Goal: Task Accomplishment & Management: Manage account settings

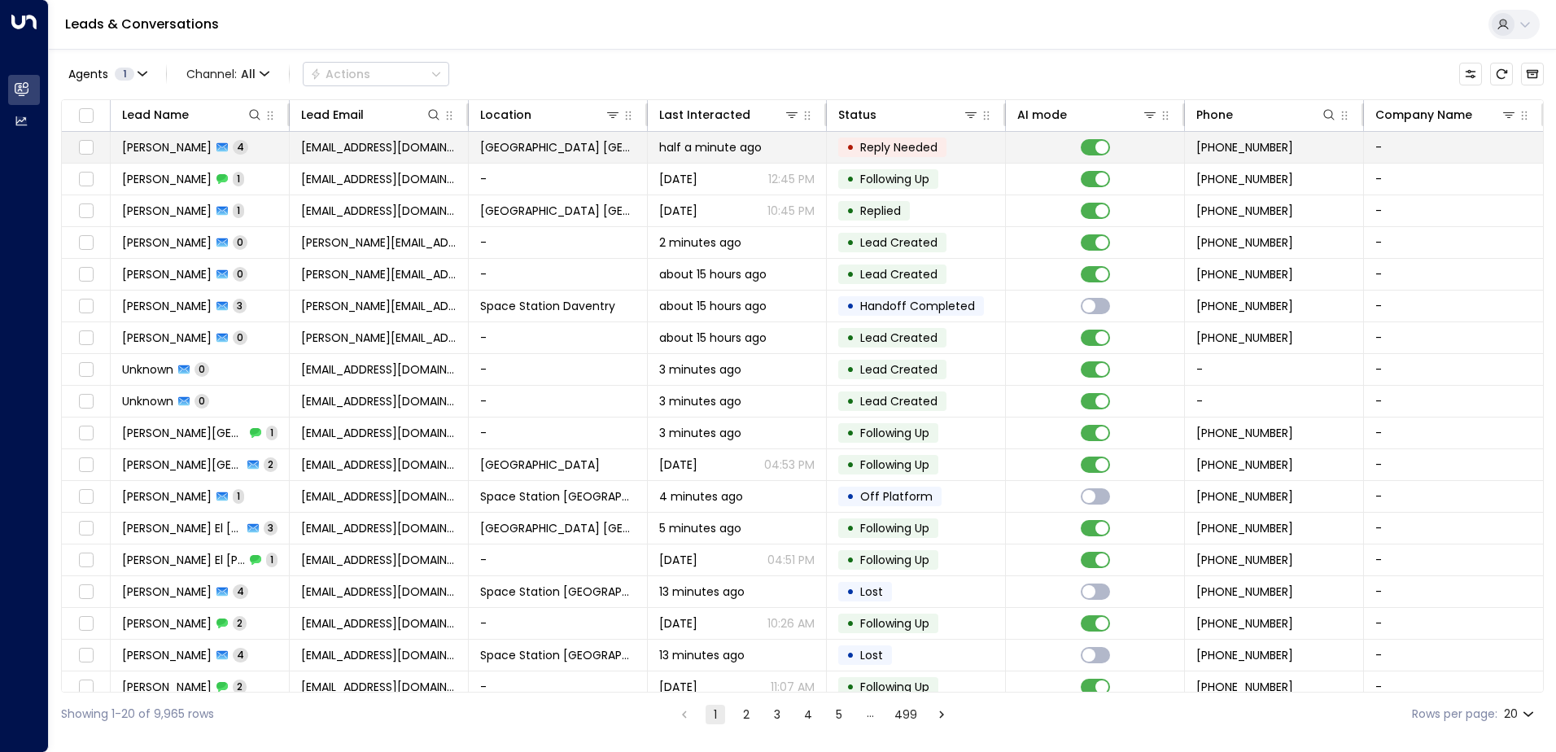
click at [586, 135] on td "[GEOGRAPHIC_DATA] [GEOGRAPHIC_DATA]" at bounding box center [558, 147] width 179 height 31
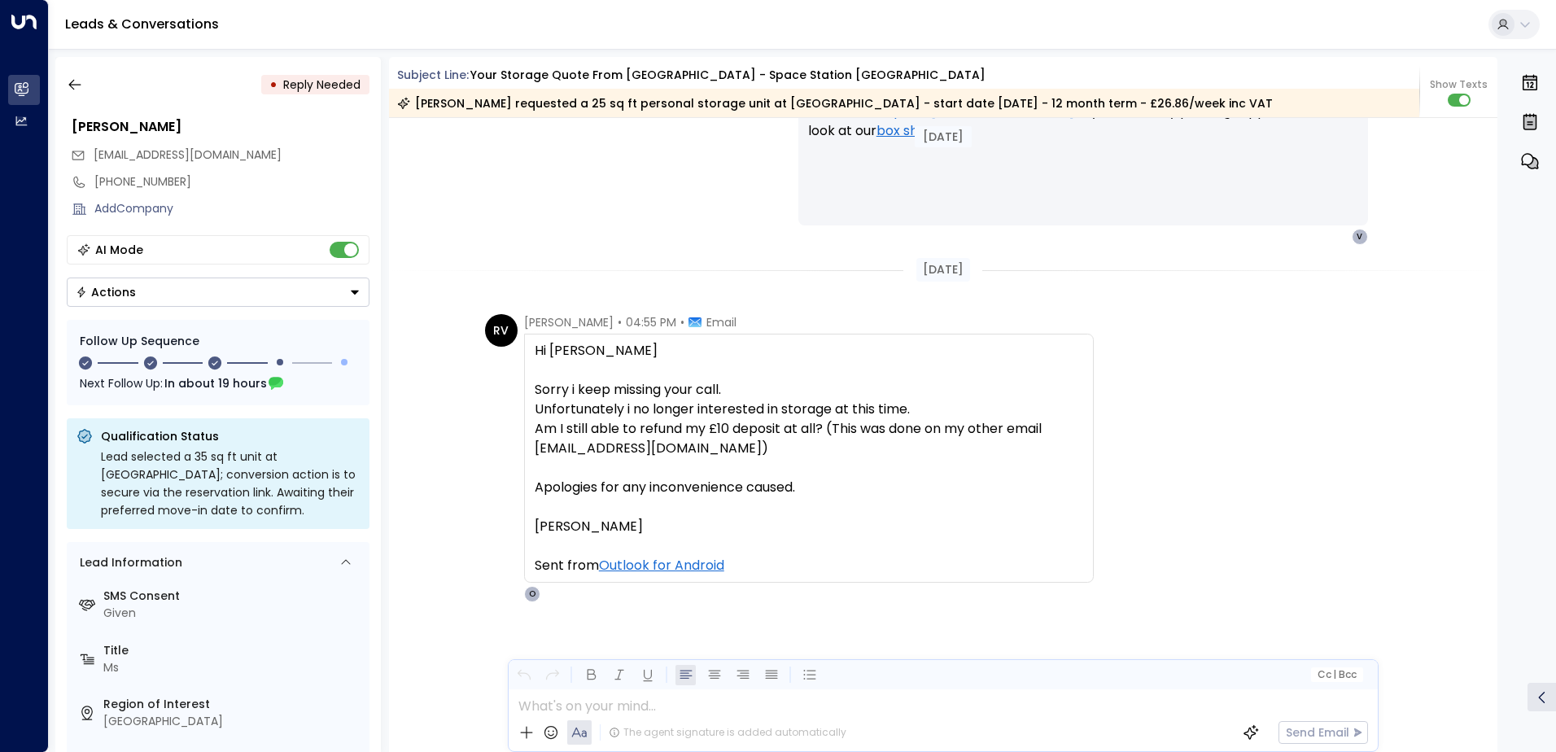
scroll to position [1960, 0]
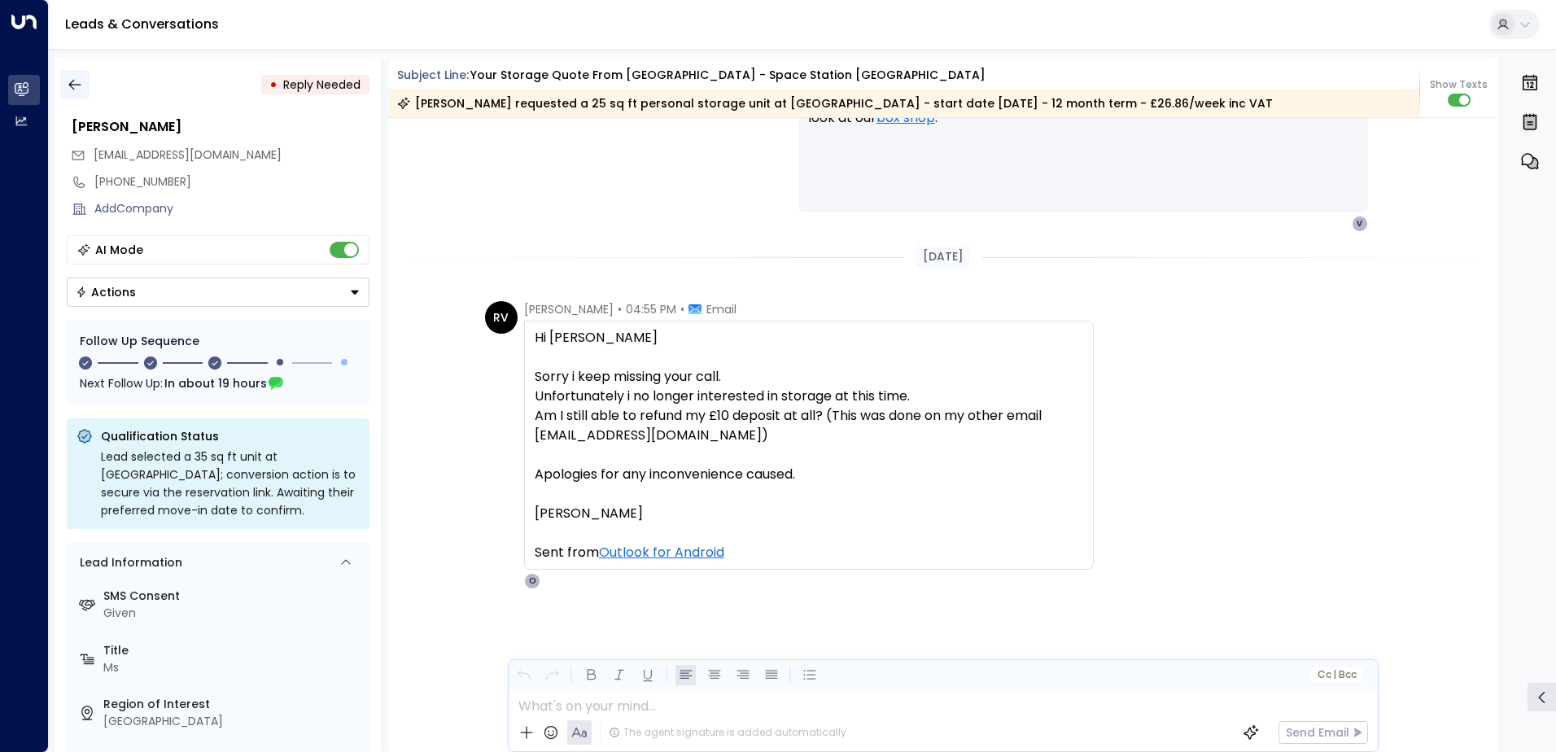
click at [79, 92] on icon "button" at bounding box center [75, 84] width 16 height 16
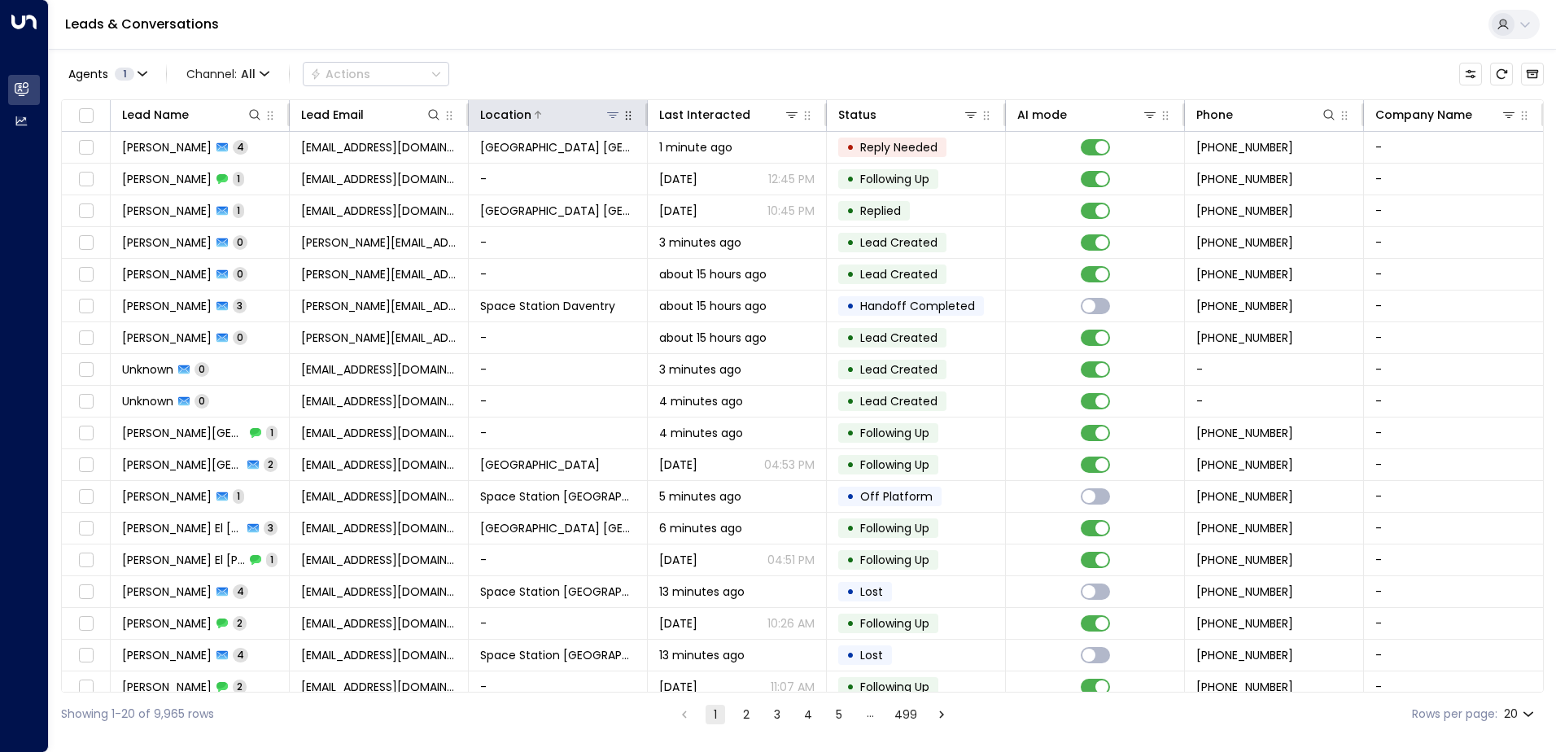
click at [608, 119] on icon at bounding box center [612, 114] width 13 height 13
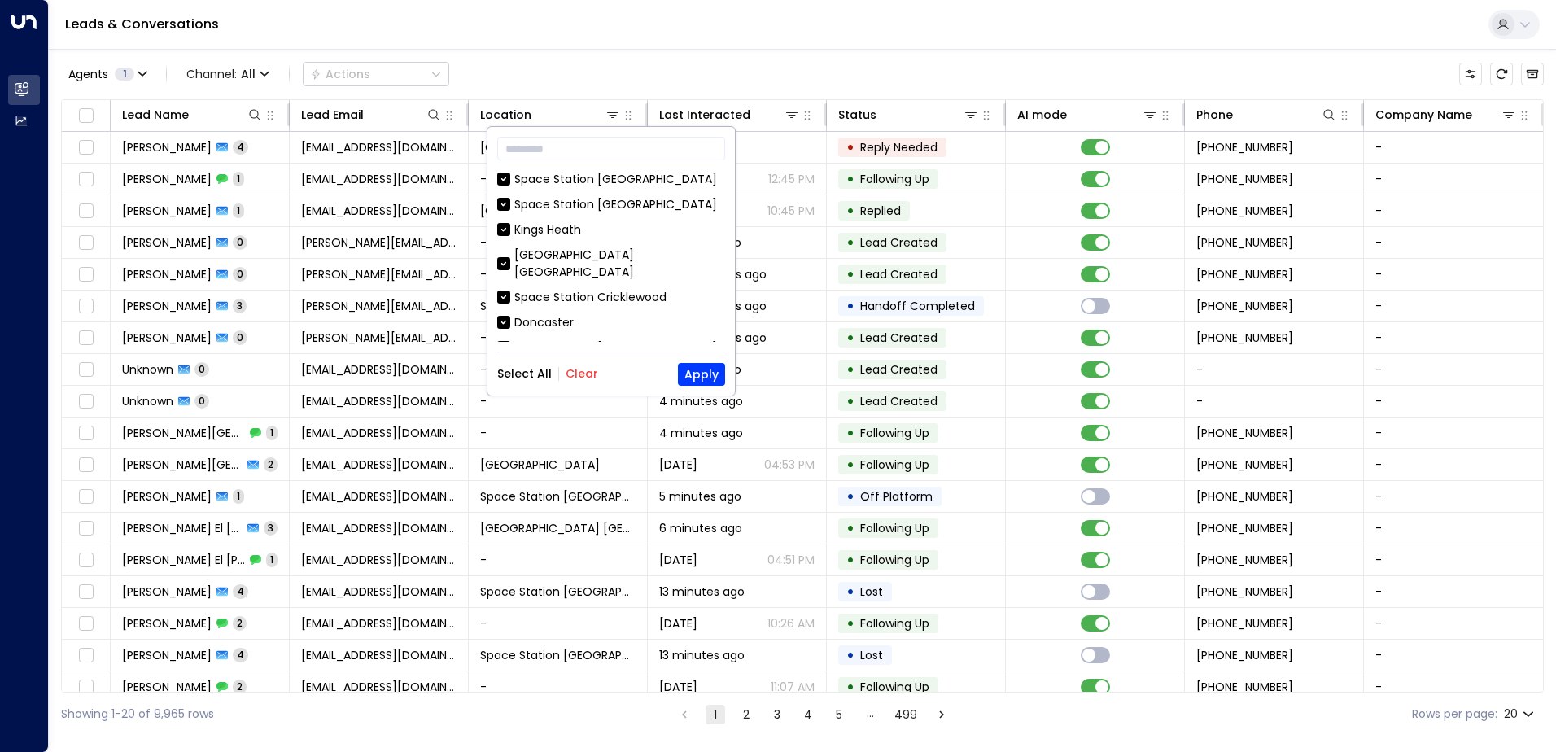
click at [574, 378] on button "Clear" at bounding box center [582, 373] width 33 height 13
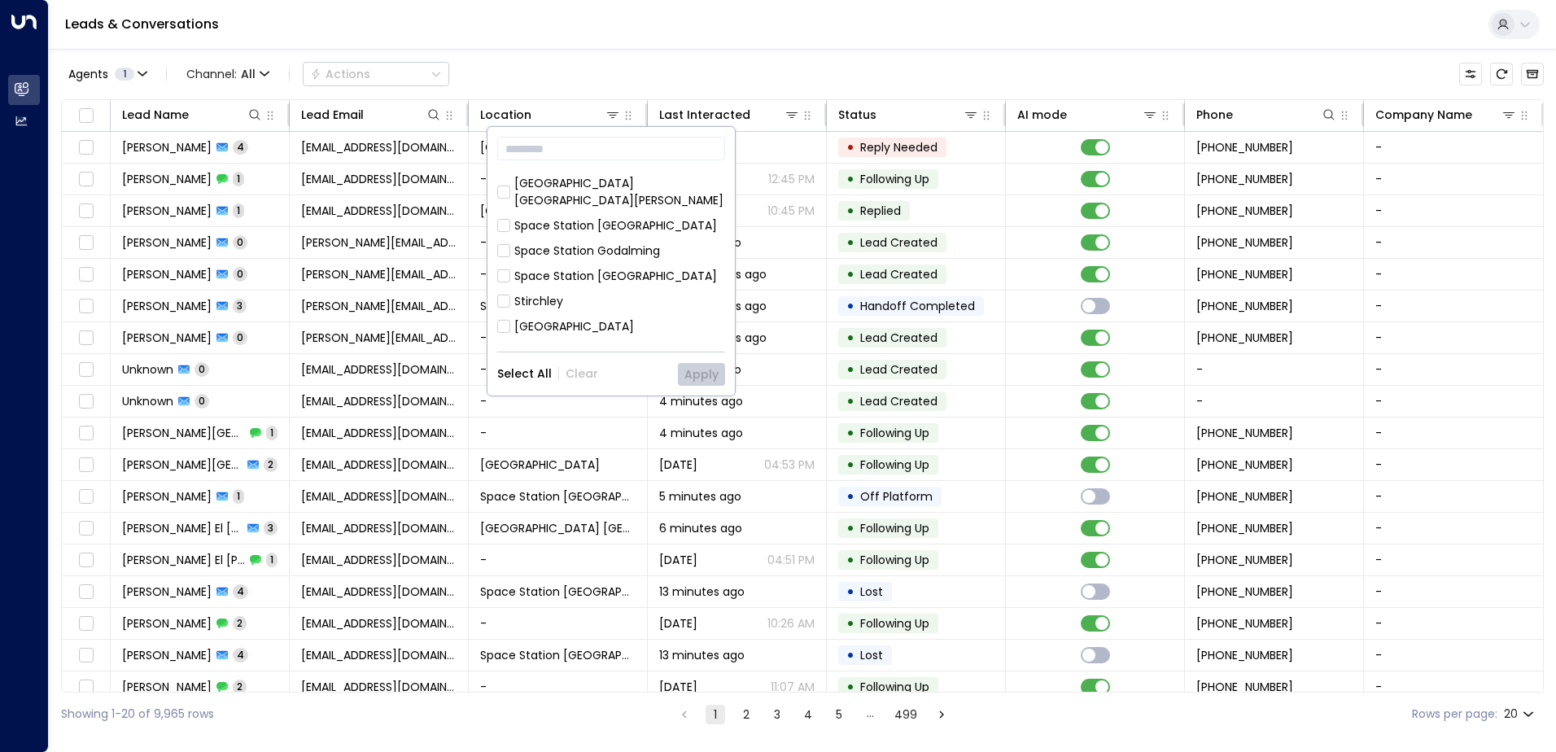
scroll to position [527, 0]
click at [614, 402] on div "Space Station [GEOGRAPHIC_DATA]" at bounding box center [615, 410] width 203 height 17
click at [691, 376] on button "Apply" at bounding box center [701, 374] width 47 height 23
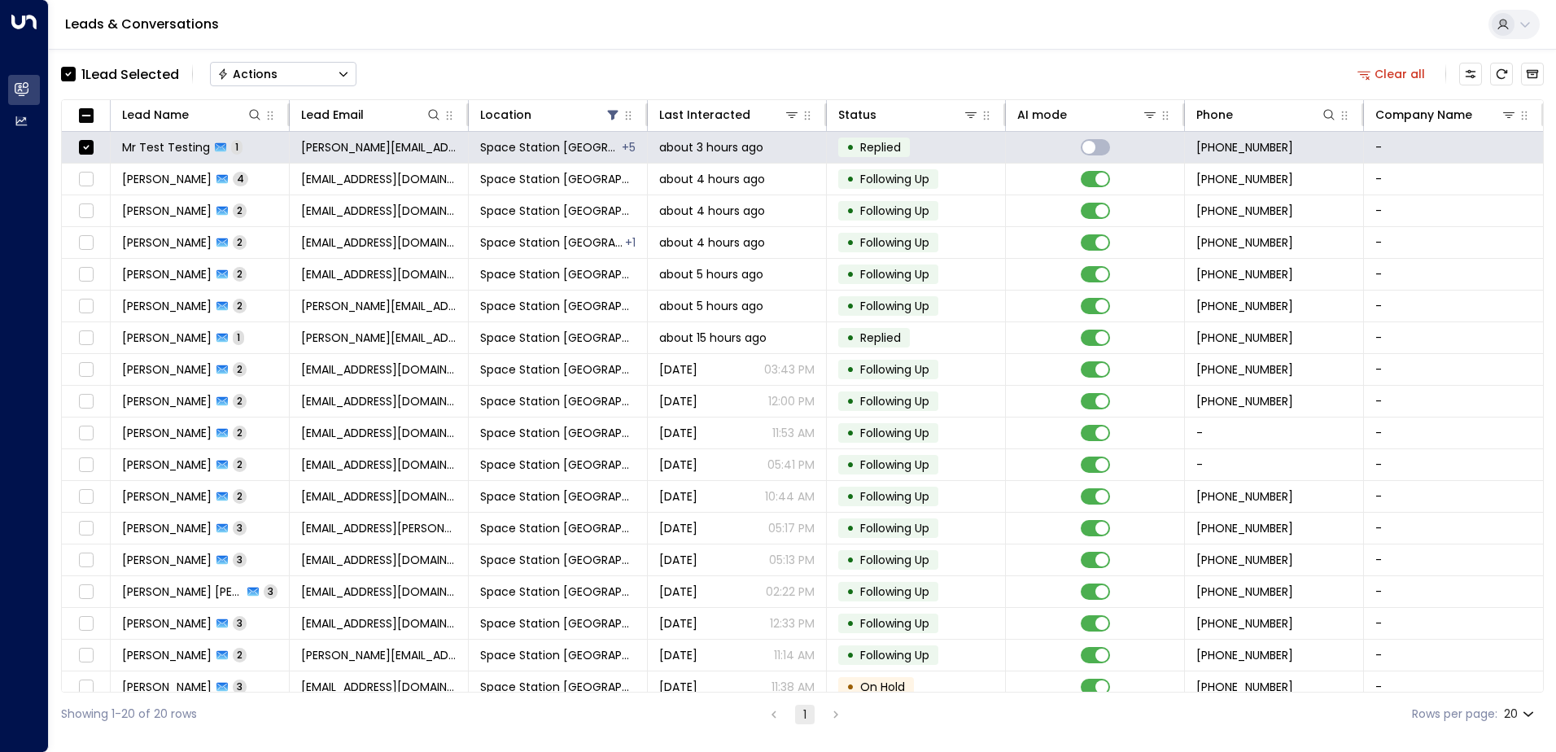
click at [319, 64] on button "Actions" at bounding box center [283, 74] width 146 height 24
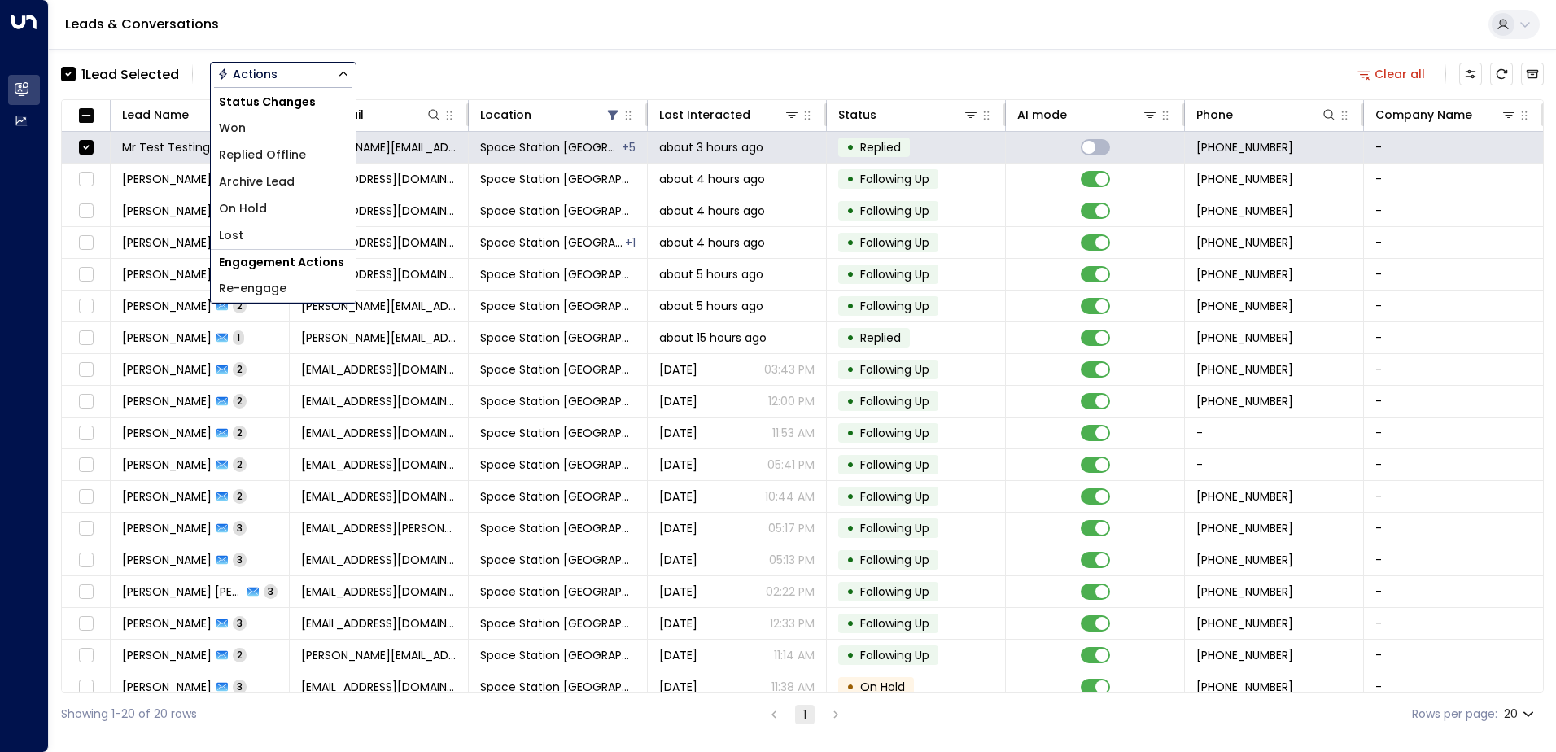
click at [309, 174] on li "Archive Lead" at bounding box center [283, 181] width 145 height 27
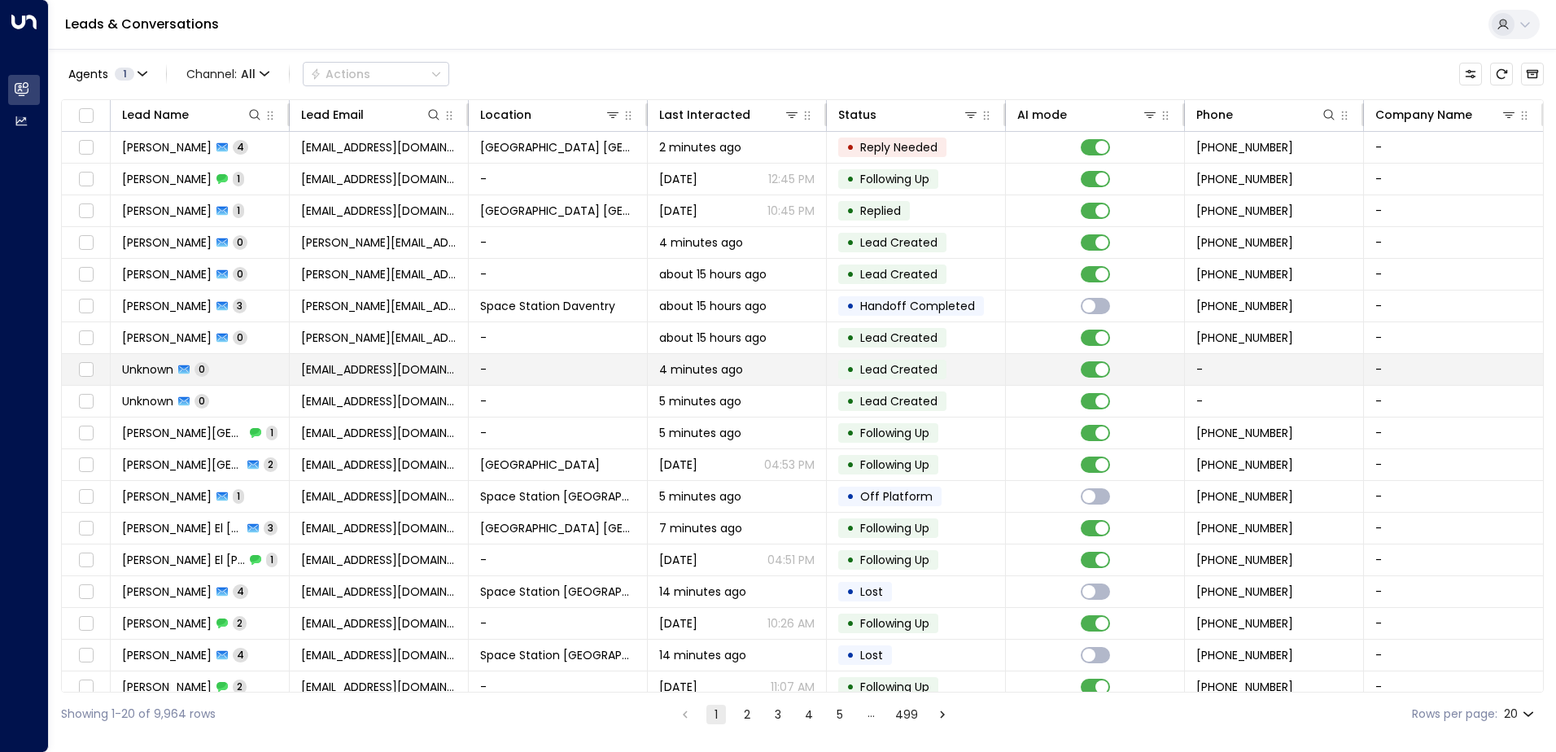
click at [581, 373] on td "-" at bounding box center [558, 369] width 179 height 31
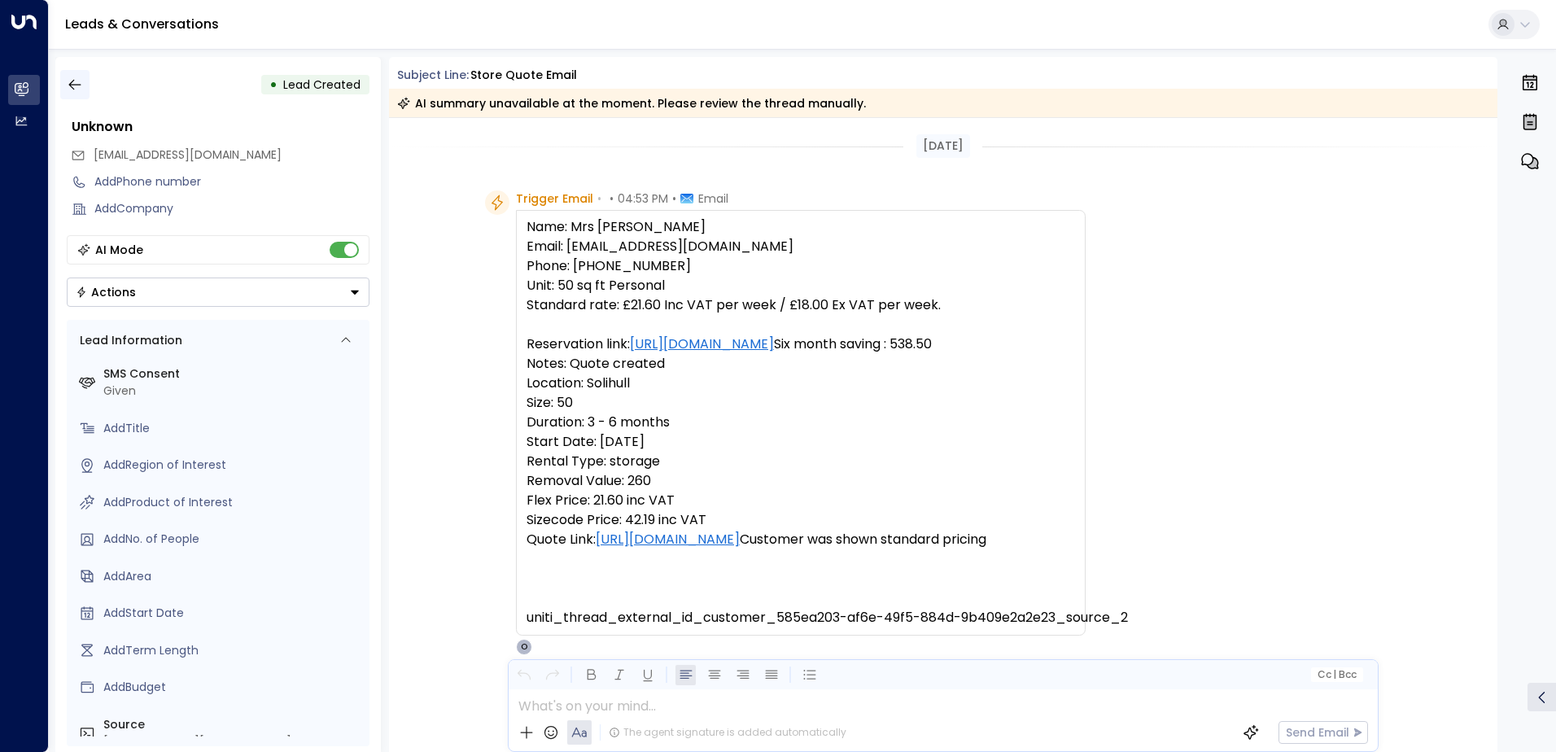
click at [81, 90] on button "button" at bounding box center [74, 84] width 29 height 29
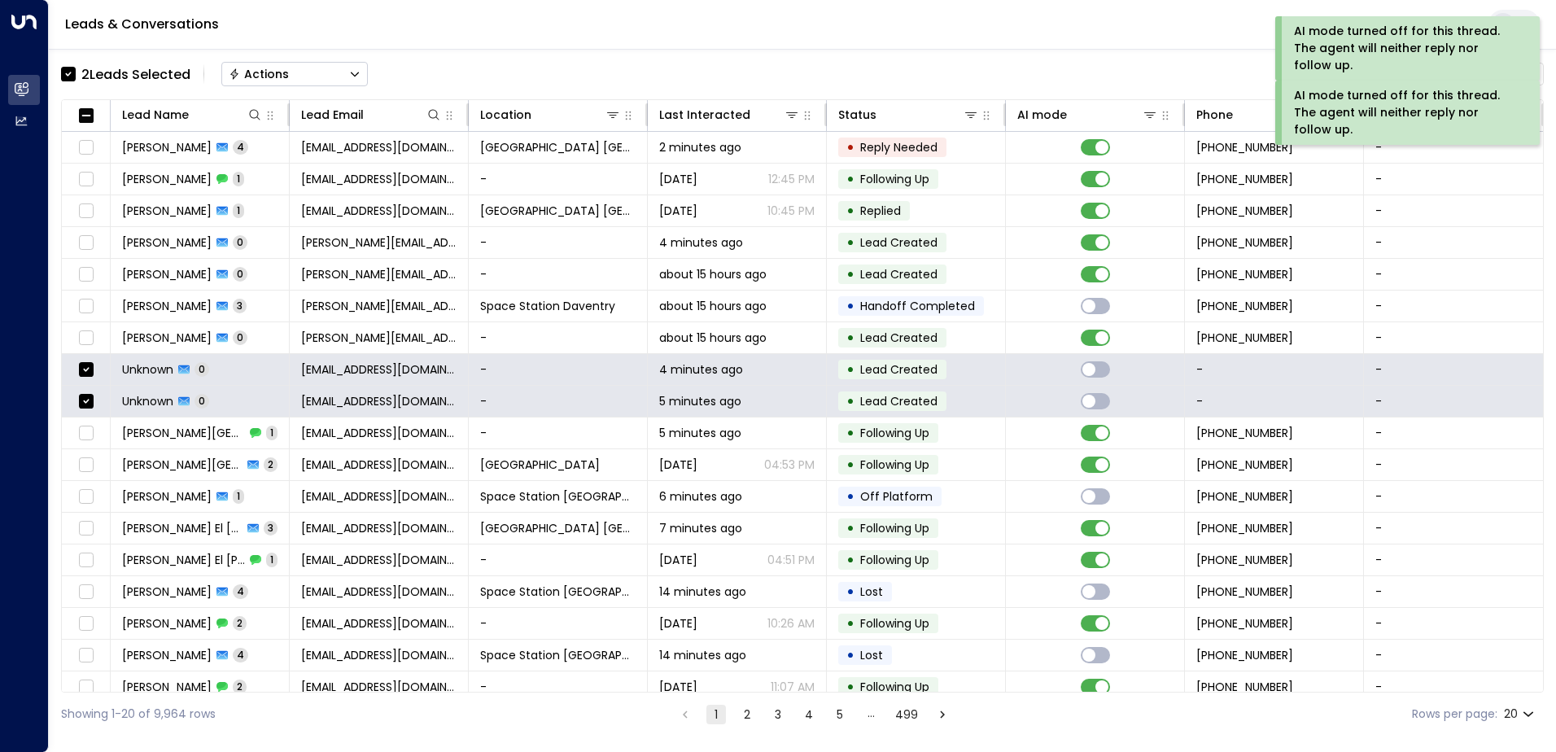
click at [277, 71] on div "Actions" at bounding box center [259, 74] width 60 height 15
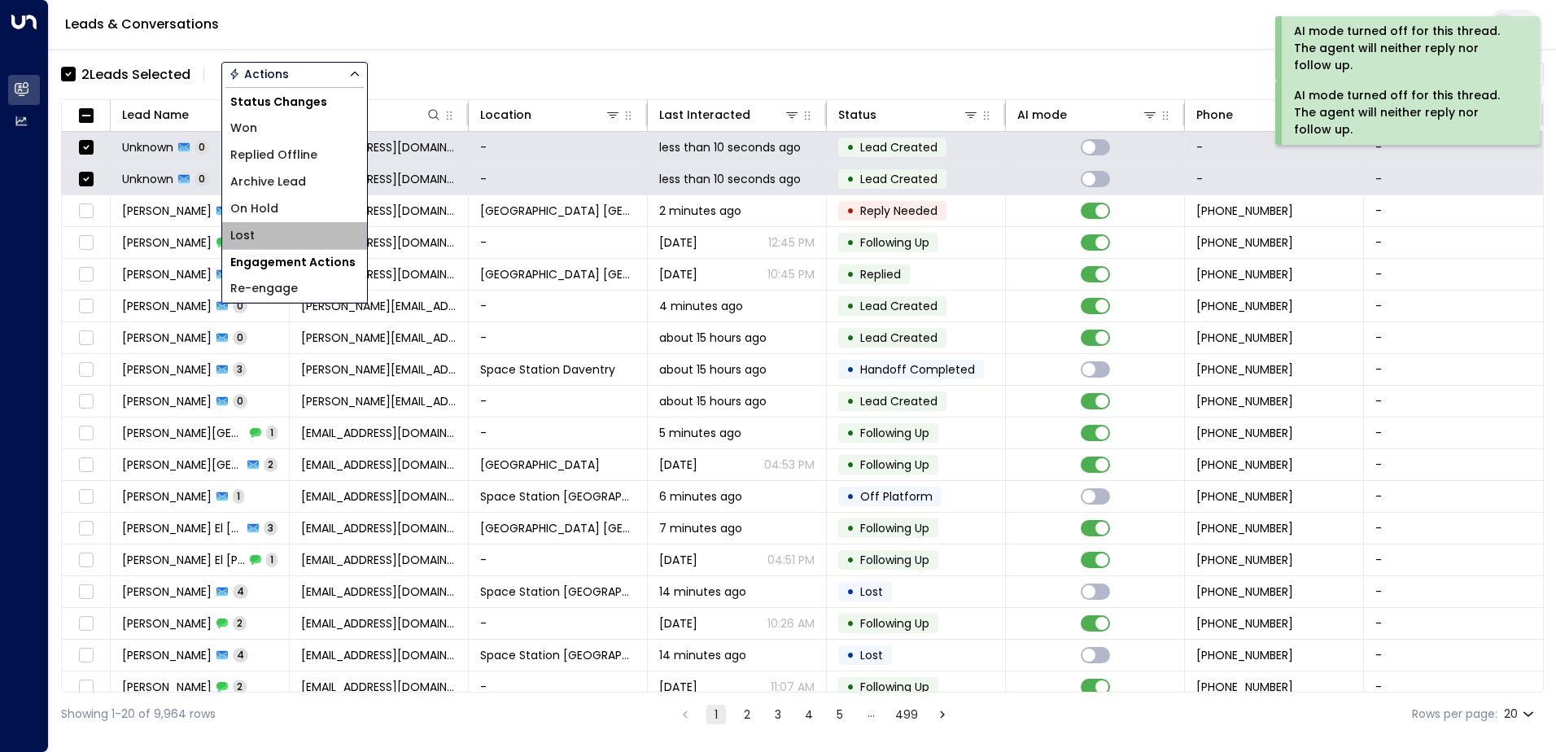
click at [287, 229] on li "Lost" at bounding box center [294, 235] width 145 height 27
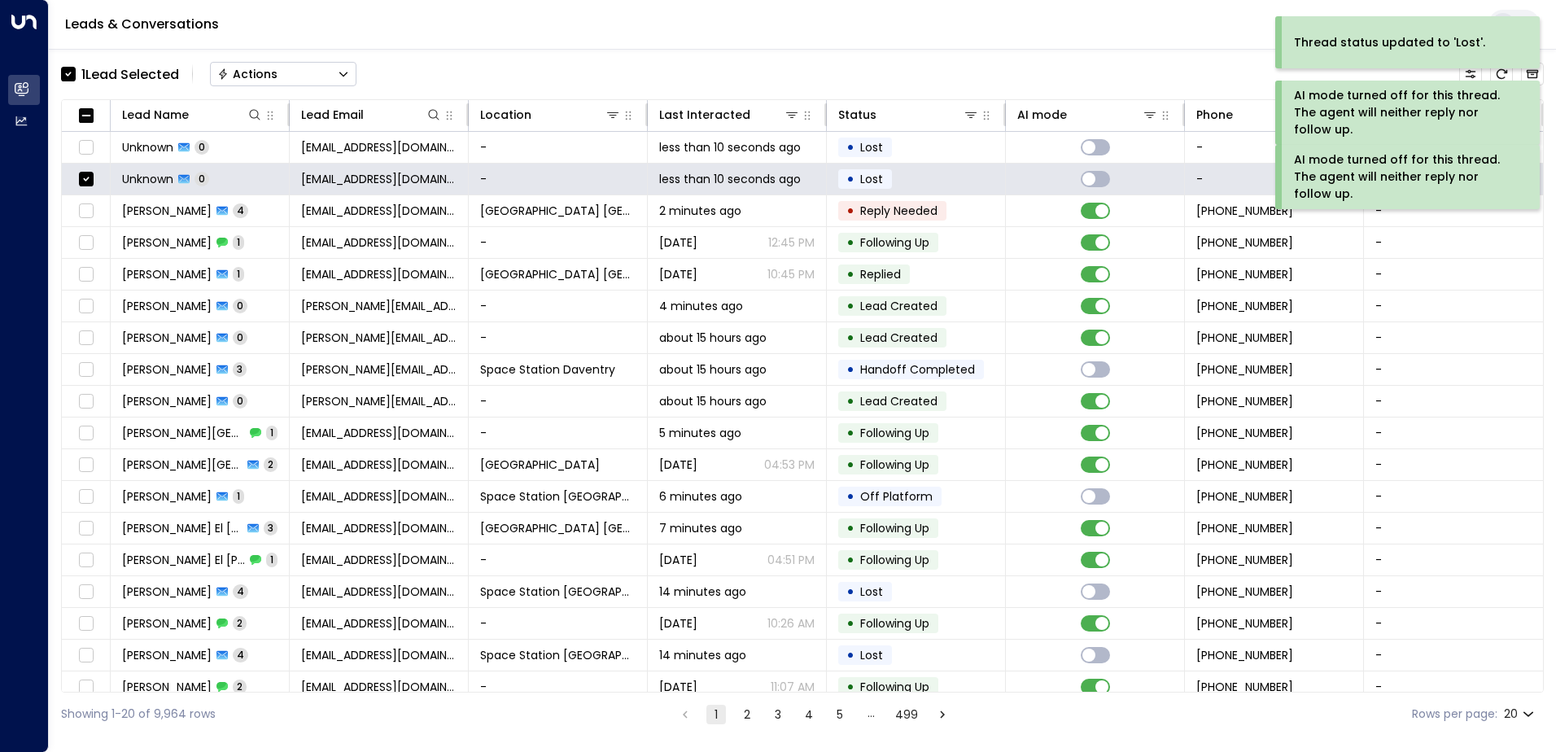
click at [250, 69] on div "Actions" at bounding box center [247, 74] width 60 height 15
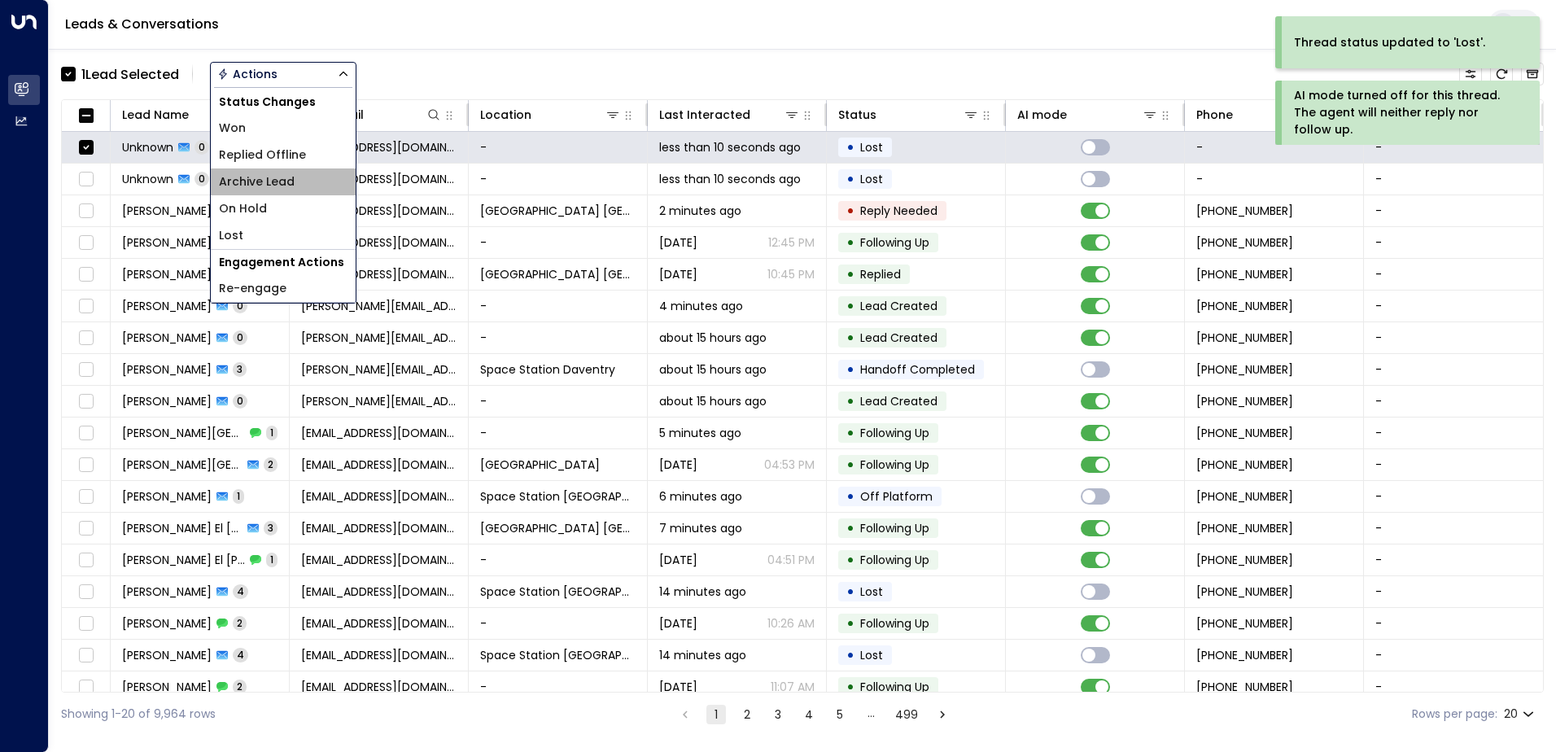
click at [269, 176] on span "Archive Lead" at bounding box center [257, 181] width 76 height 17
